Goal: Transaction & Acquisition: Purchase product/service

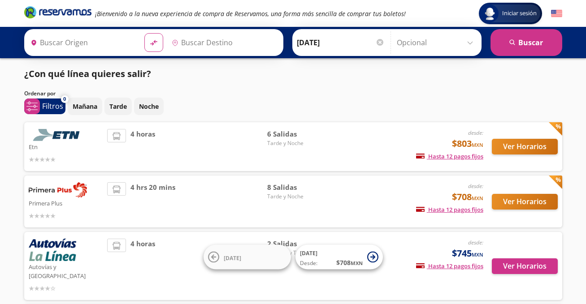
type input "[GEOGRAPHIC_DATA], [GEOGRAPHIC_DATA]"
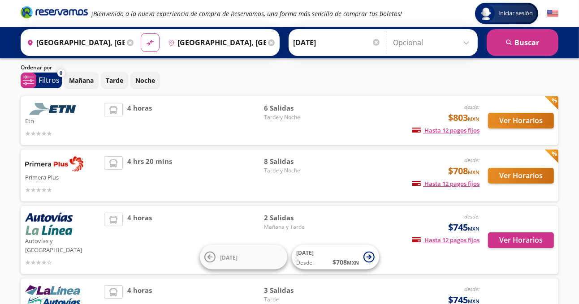
scroll to position [45, 0]
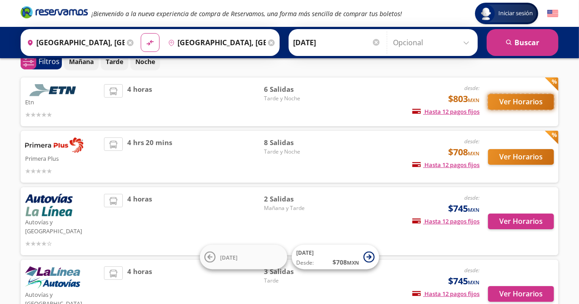
click at [515, 100] on button "Ver Horarios" at bounding box center [521, 102] width 66 height 16
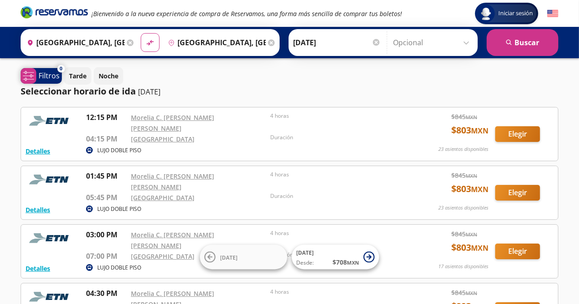
click at [36, 74] on span "system-uicons:filtering" at bounding box center [29, 76] width 16 height 16
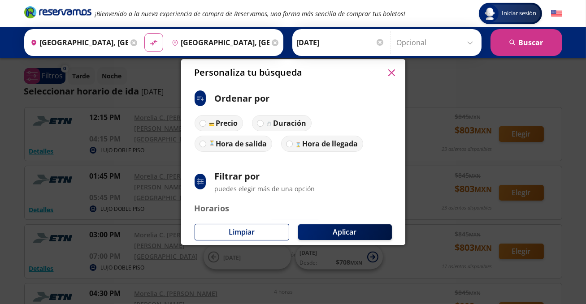
click at [242, 190] on p "puedes elegir más de una opción" at bounding box center [265, 188] width 100 height 9
click at [199, 183] on icon "system-uicons:filtering" at bounding box center [200, 181] width 7 height 7
click at [268, 192] on p "puedes elegir más de una opción" at bounding box center [265, 188] width 100 height 9
click at [394, 70] on icon "button" at bounding box center [391, 72] width 7 height 7
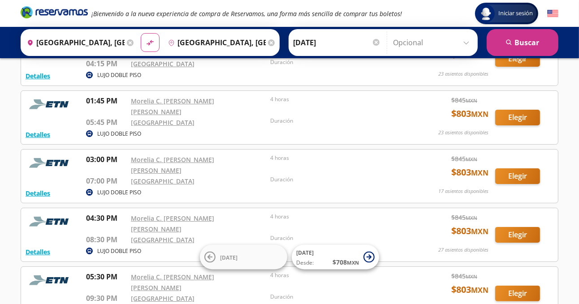
scroll to position [90, 0]
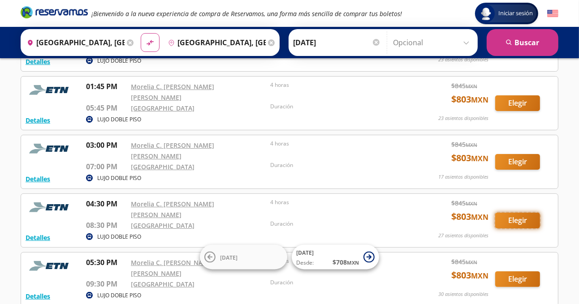
click at [523, 213] on button "Elegir" at bounding box center [517, 221] width 45 height 16
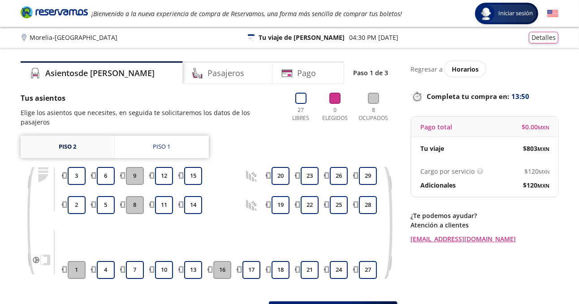
click at [64, 137] on link "Piso 2" at bounding box center [68, 147] width 94 height 22
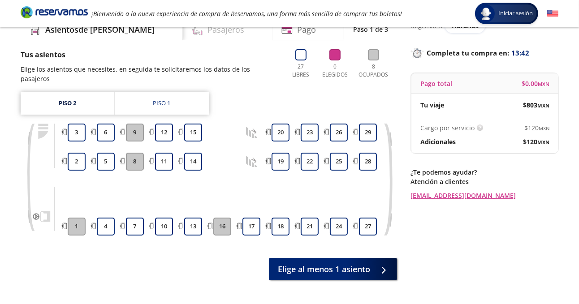
scroll to position [29, 0]
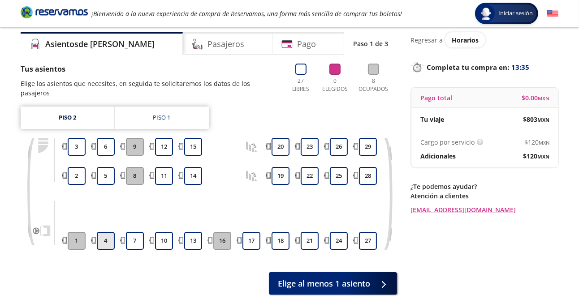
click at [106, 232] on button "4" at bounding box center [106, 241] width 18 height 18
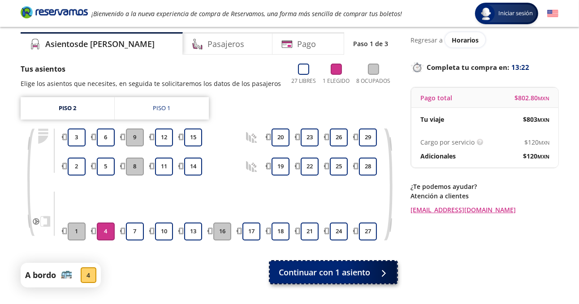
click at [322, 273] on span "Continuar con 1 asiento" at bounding box center [324, 273] width 91 height 12
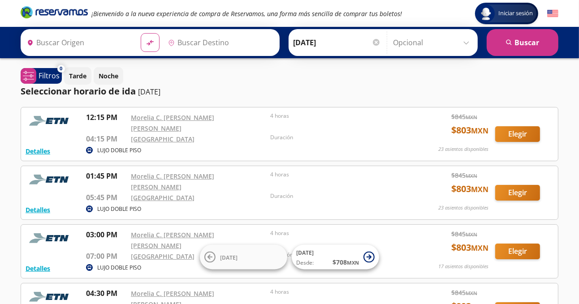
type input "[GEOGRAPHIC_DATA], [GEOGRAPHIC_DATA]"
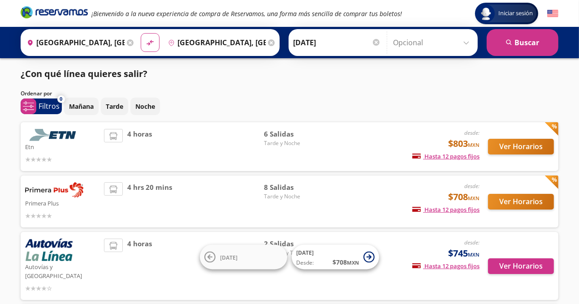
scroll to position [45, 0]
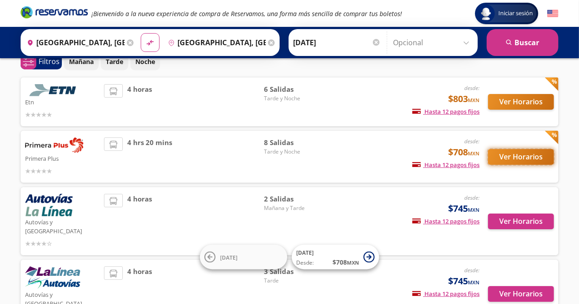
click at [528, 157] on button "Ver Horarios" at bounding box center [521, 157] width 66 height 16
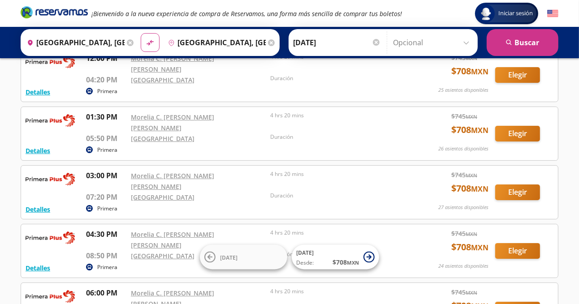
scroll to position [90, 0]
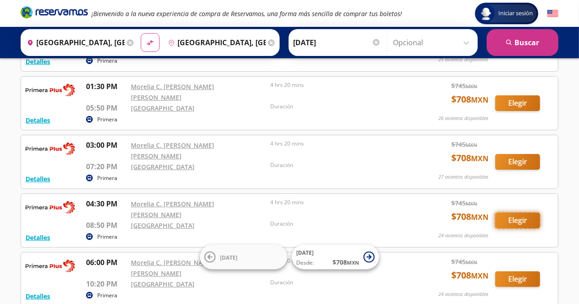
click at [520, 213] on button "Elegir" at bounding box center [517, 221] width 45 height 16
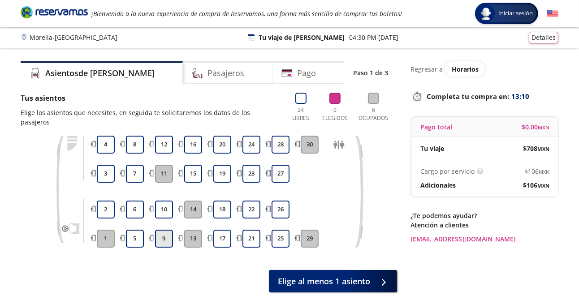
click at [165, 231] on button "9" at bounding box center [164, 239] width 18 height 18
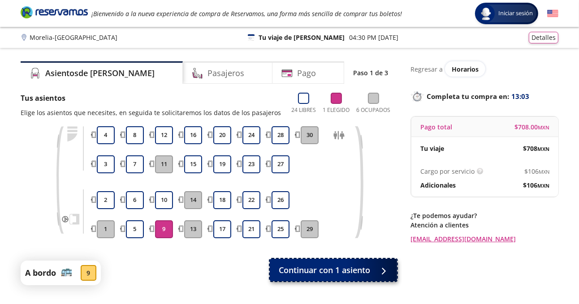
click at [362, 267] on span "Continuar con 1 asiento" at bounding box center [324, 270] width 91 height 12
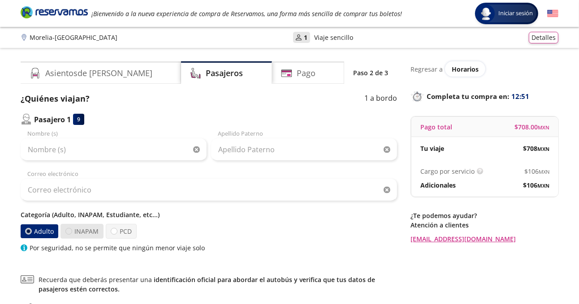
click at [66, 232] on div at bounding box center [68, 231] width 7 height 7
click at [66, 232] on input "INAPAM" at bounding box center [69, 232] width 6 height 6
radio input "true"
radio input "false"
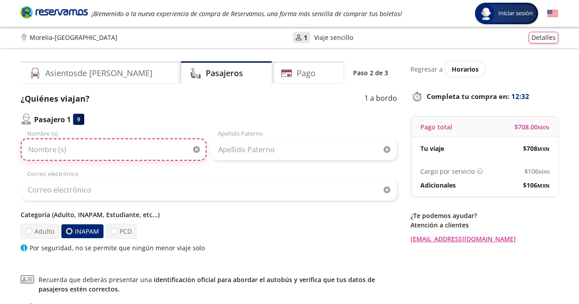
click at [58, 148] on input "Nombre (s)" at bounding box center [114, 149] width 186 height 22
type input "[PERSON_NAME]"
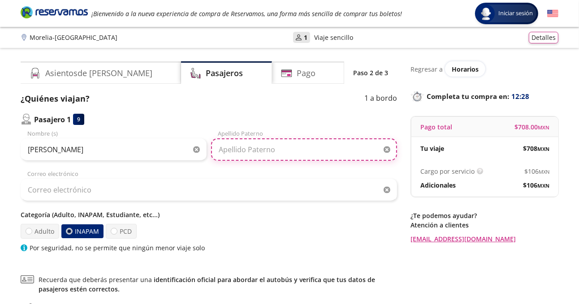
click at [290, 148] on input "Apellido Paterno" at bounding box center [304, 149] width 186 height 22
type input "Rueda"
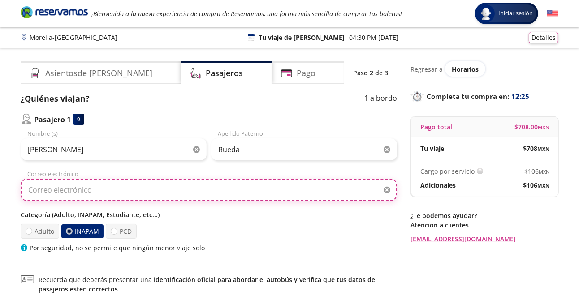
click at [121, 192] on input "Correo electrónico" at bounding box center [209, 190] width 377 height 22
type input "b"
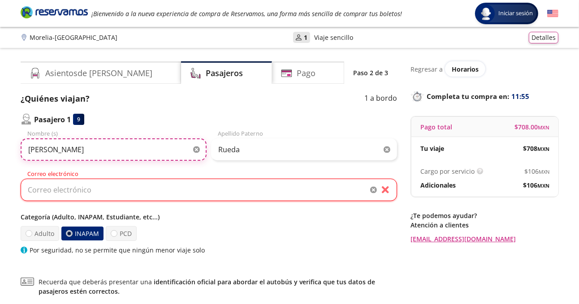
drag, startPoint x: 58, startPoint y: 150, endPoint x: 0, endPoint y: 150, distance: 57.8
click at [0, 150] on div "Group 9 Created with Sketch. Datos para la compra Morelia - [GEOGRAPHIC_DATA] I…" at bounding box center [289, 209] width 579 height 418
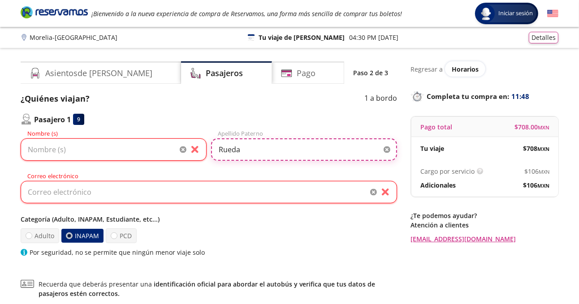
drag, startPoint x: 247, startPoint y: 151, endPoint x: 138, endPoint y: 154, distance: 108.5
click at [138, 154] on div "Nombre (s) Rueda Apellido Paterno" at bounding box center [209, 147] width 377 height 34
